Goal: Information Seeking & Learning: Check status

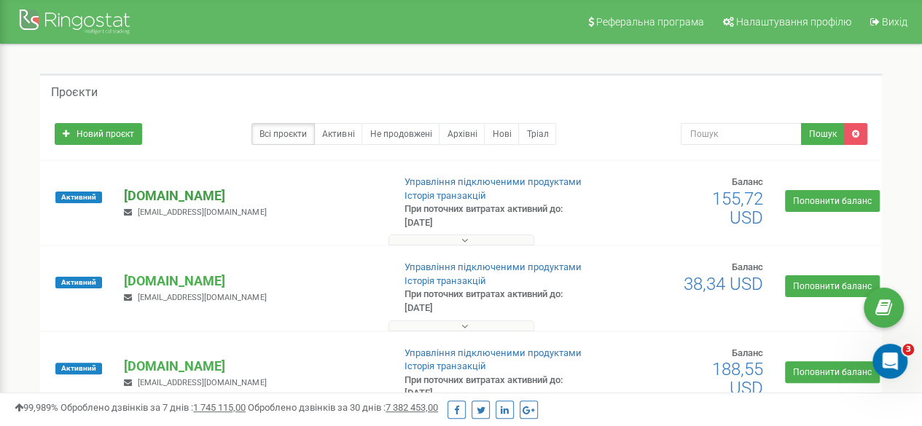
click at [194, 193] on p "[DOMAIN_NAME]" at bounding box center [252, 196] width 257 height 19
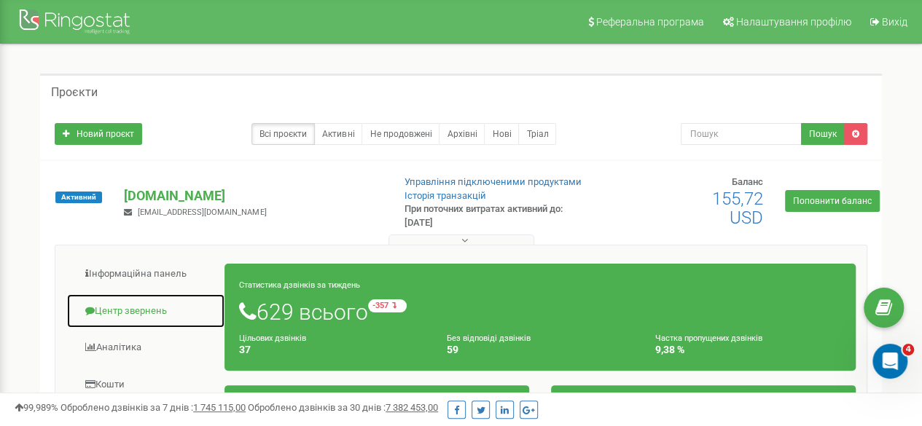
click at [140, 307] on link "Центр звернень" at bounding box center [145, 312] width 159 height 36
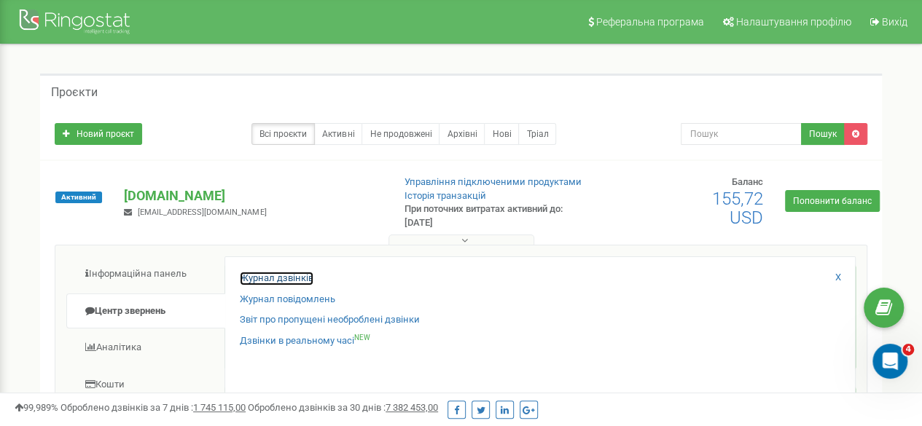
click at [278, 272] on link "Журнал дзвінків" at bounding box center [277, 279] width 74 height 14
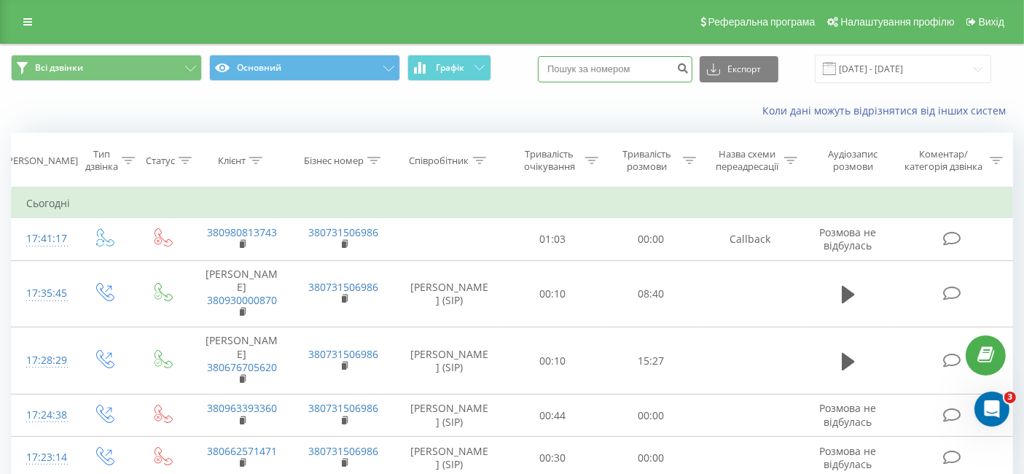
click at [620, 77] on input at bounding box center [615, 69] width 155 height 26
paste input "380634423669"
type input "380634423669"
click at [886, 65] on input "[DATE] - [DATE]" at bounding box center [903, 69] width 176 height 28
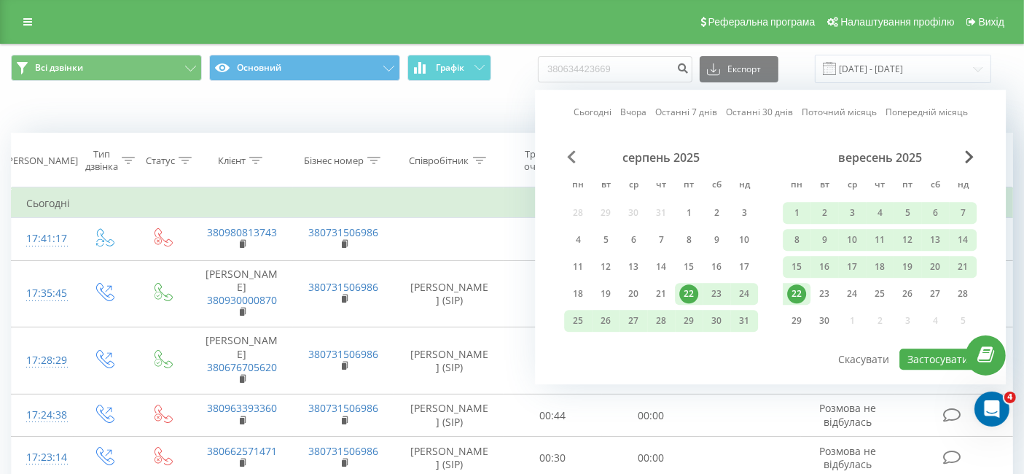
click at [570, 160] on span "Previous Month" at bounding box center [571, 156] width 9 height 13
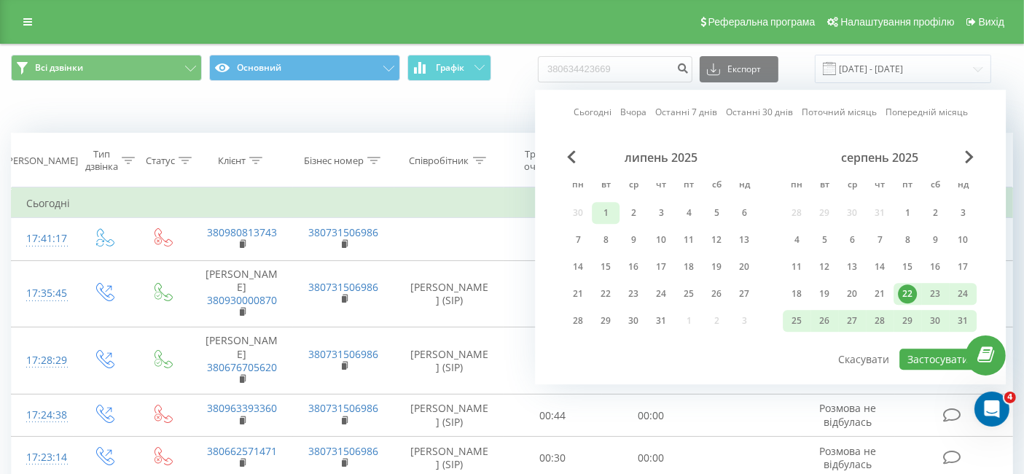
click at [607, 208] on div "1" at bounding box center [605, 212] width 19 height 19
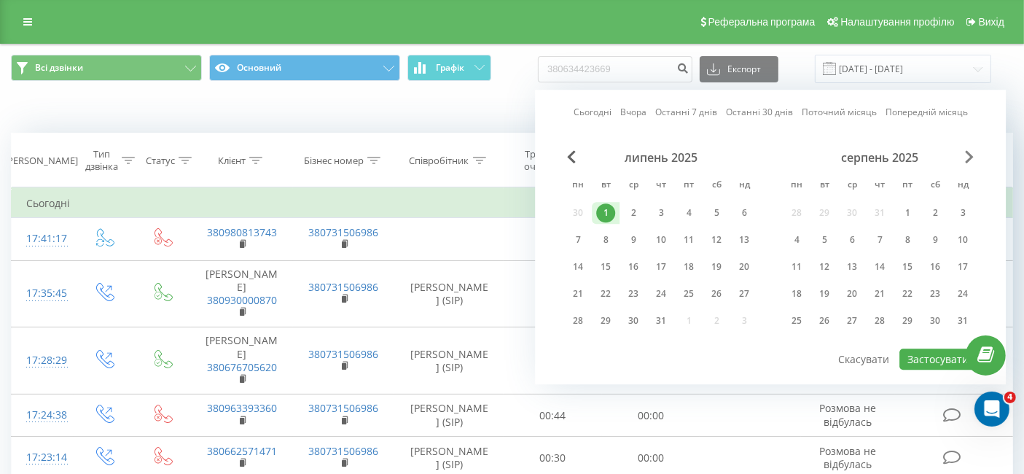
click at [968, 155] on span "Next Month" at bounding box center [969, 156] width 9 height 13
click at [799, 297] on div "22" at bounding box center [796, 293] width 19 height 19
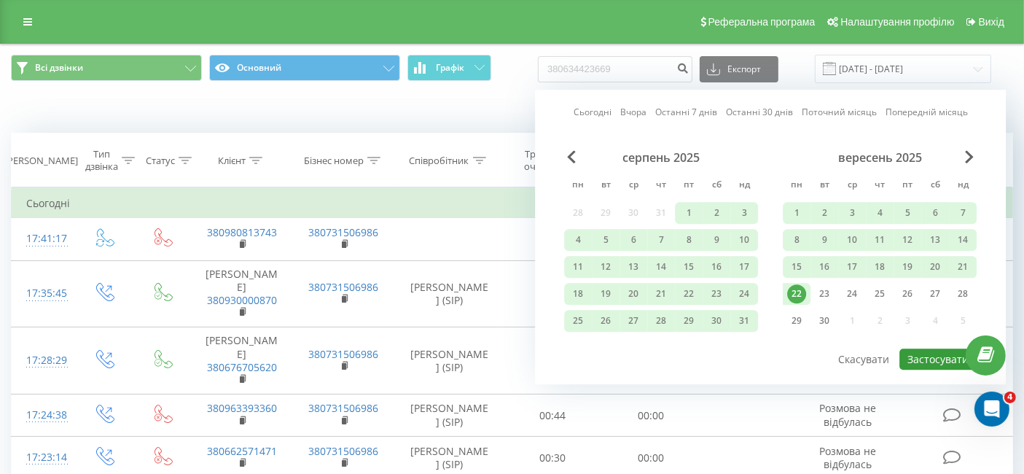
click at [941, 359] on button "Застосувати" at bounding box center [937, 358] width 77 height 21
type input "[DATE] - [DATE]"
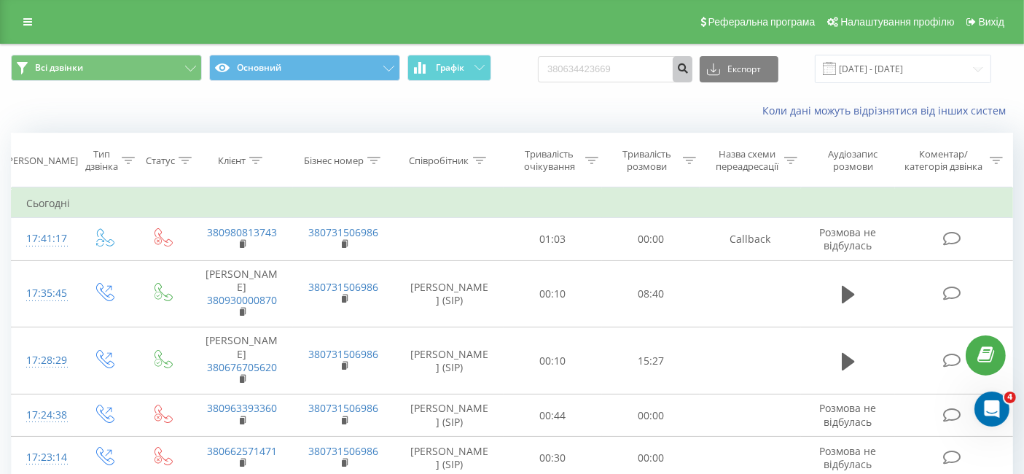
click at [692, 72] on button "submit" at bounding box center [683, 69] width 20 height 26
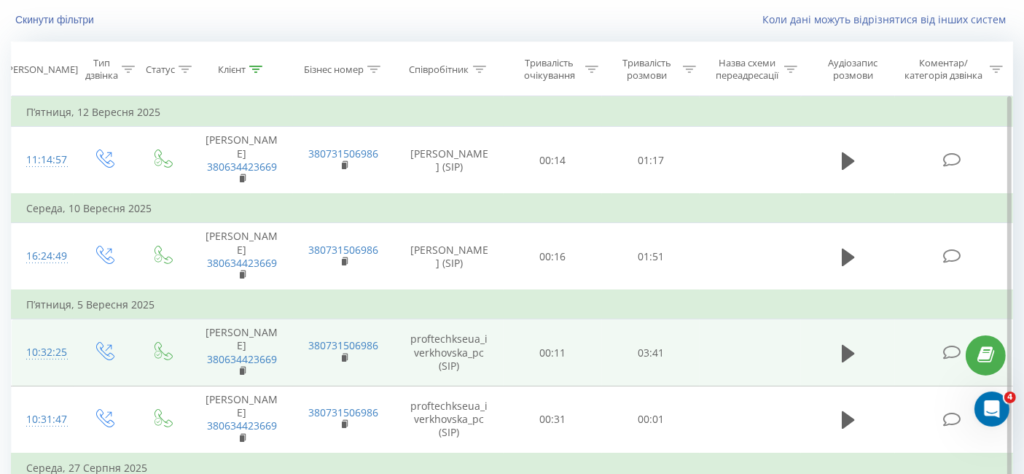
scroll to position [83, 0]
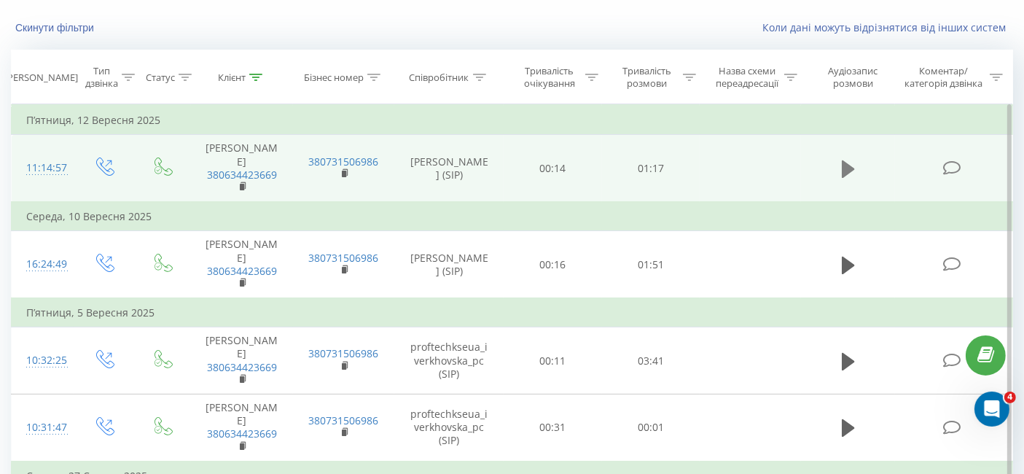
click at [846, 171] on icon at bounding box center [848, 168] width 13 height 17
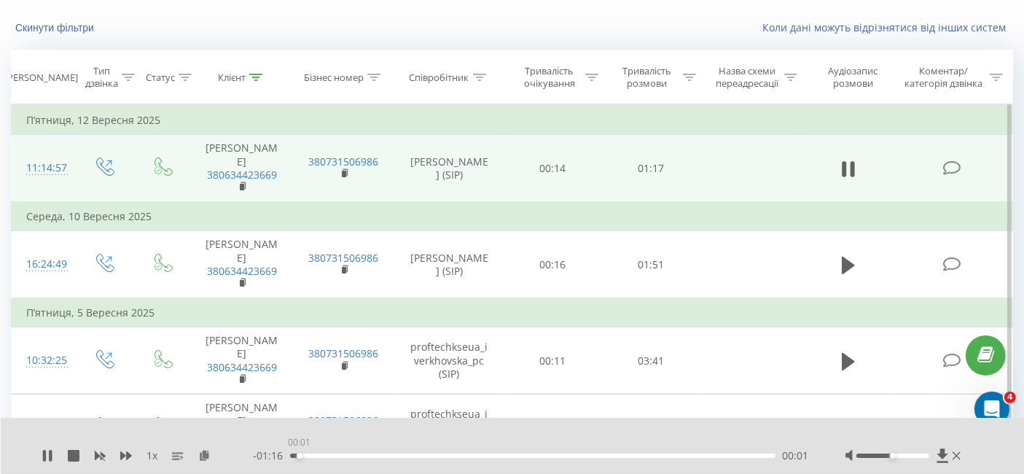
click at [299, 456] on div "00:01" at bounding box center [532, 455] width 485 height 4
click at [904, 454] on div at bounding box center [892, 455] width 73 height 4
click at [913, 454] on div at bounding box center [892, 455] width 73 height 4
click at [496, 440] on div at bounding box center [503, 437] width 738 height 16
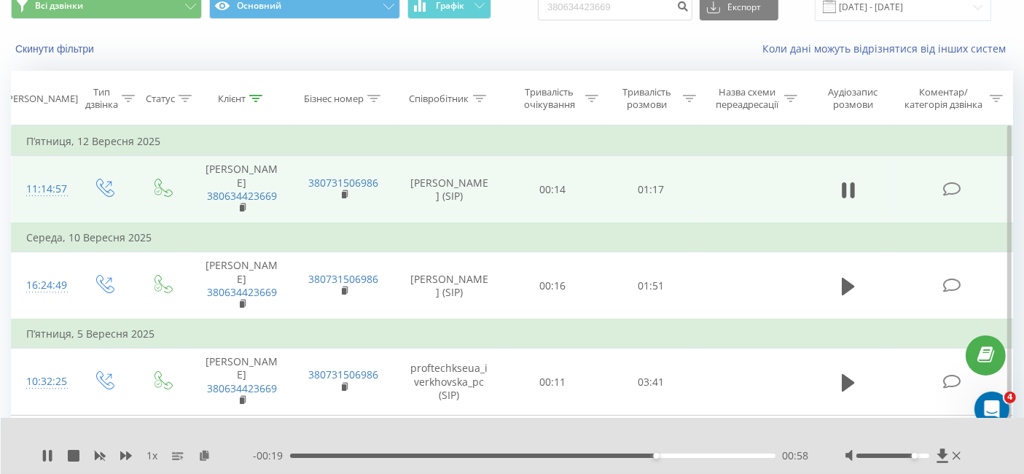
scroll to position [60, 0]
